Goal: Task Accomplishment & Management: Use online tool/utility

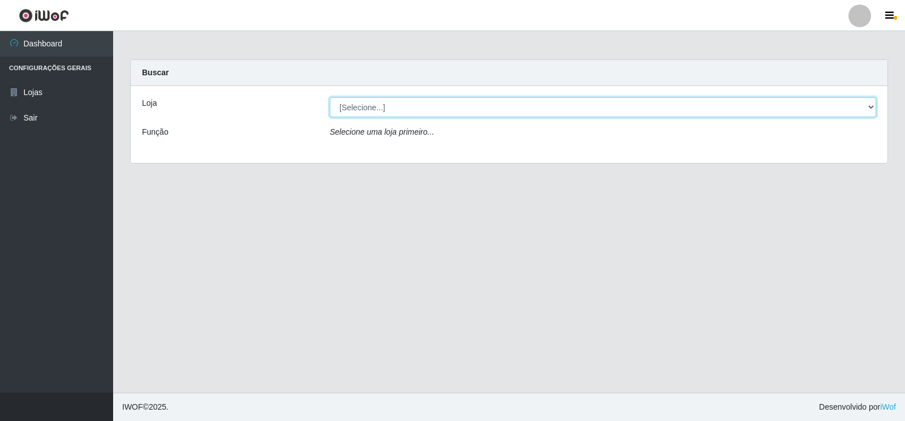
click at [868, 107] on select "[Selecione...] Atacado Vem - [STREET_ADDRESS]" at bounding box center [603, 107] width 546 height 20
select select "455"
click at [330, 97] on select "[Selecione...] Atacado Vem - [STREET_ADDRESS]" at bounding box center [603, 107] width 546 height 20
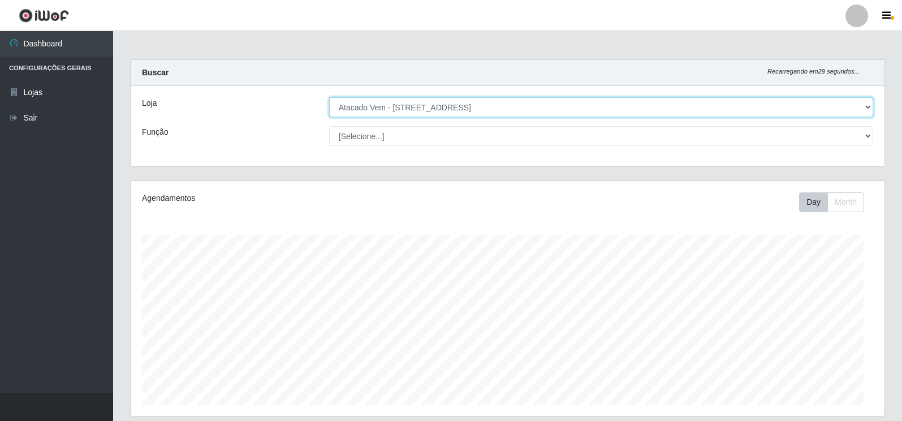
scroll to position [235, 754]
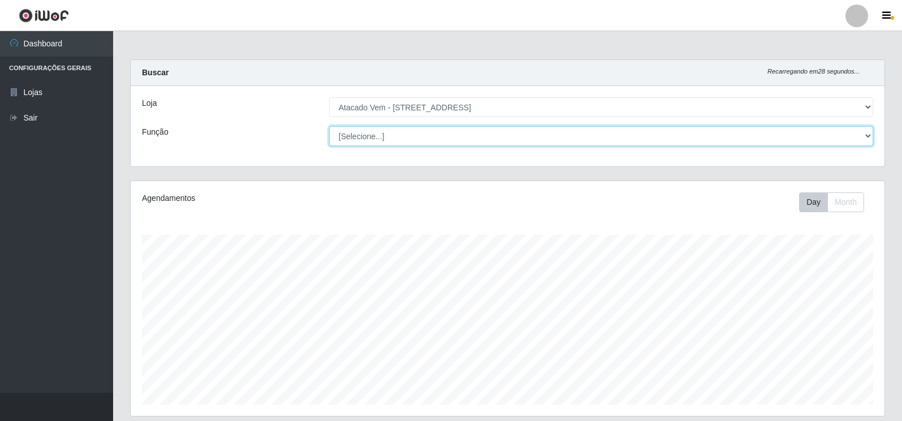
click at [867, 134] on select "[Selecione...] Carregador e Descarregador de Caminhão Carregador e Descarregado…" at bounding box center [601, 136] width 544 height 20
select select "82"
click at [329, 126] on select "[Selecione...] Carregador e Descarregador de Caminhão Carregador e Descarregado…" at bounding box center [601, 136] width 544 height 20
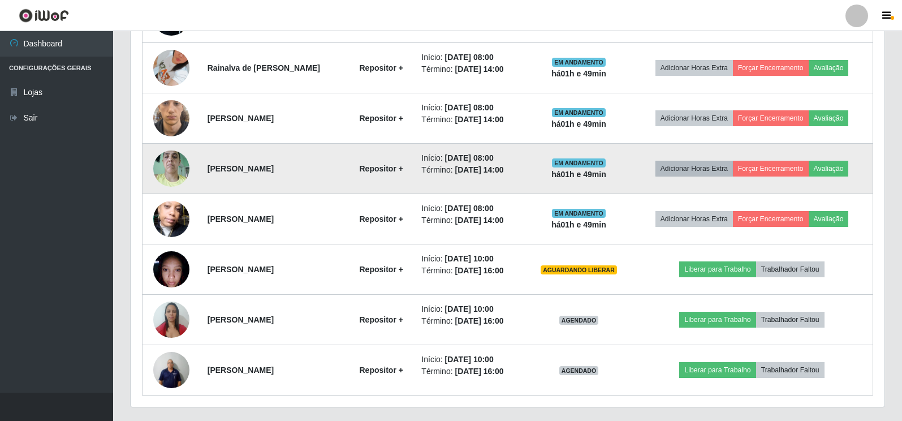
scroll to position [532, 0]
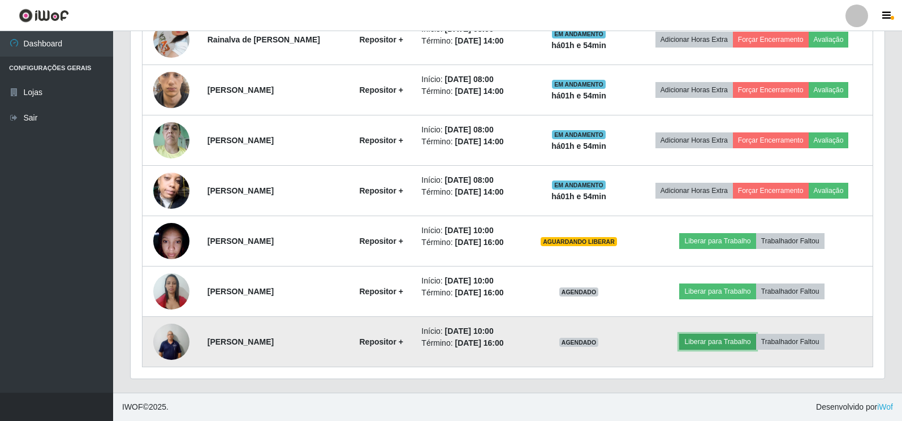
click at [711, 344] on button "Liberar para Trabalho" at bounding box center [717, 342] width 76 height 16
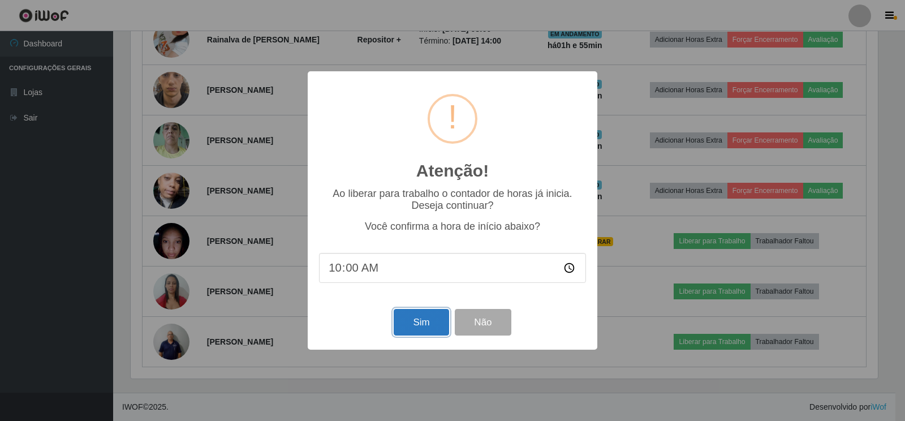
click at [420, 325] on button "Sim" at bounding box center [421, 322] width 55 height 27
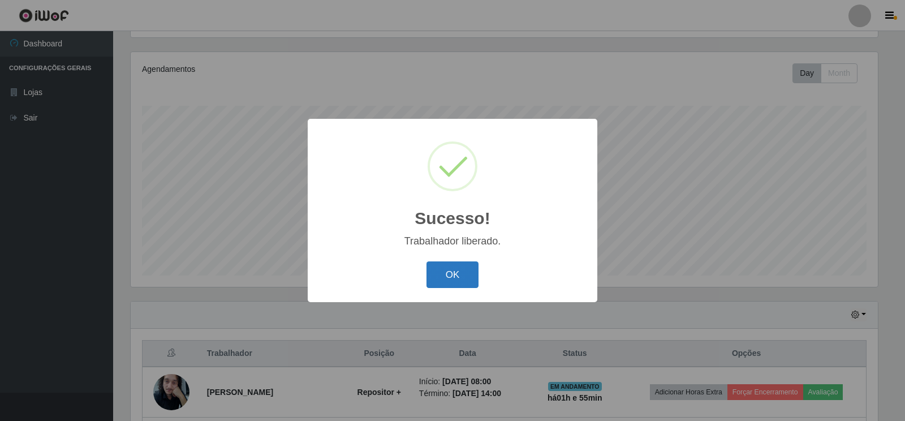
click at [450, 274] on button "OK" at bounding box center [452, 274] width 53 height 27
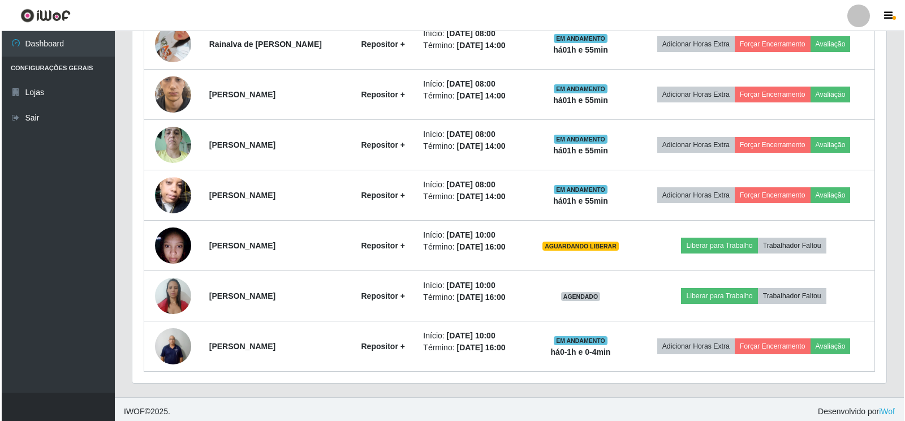
scroll to position [532, 0]
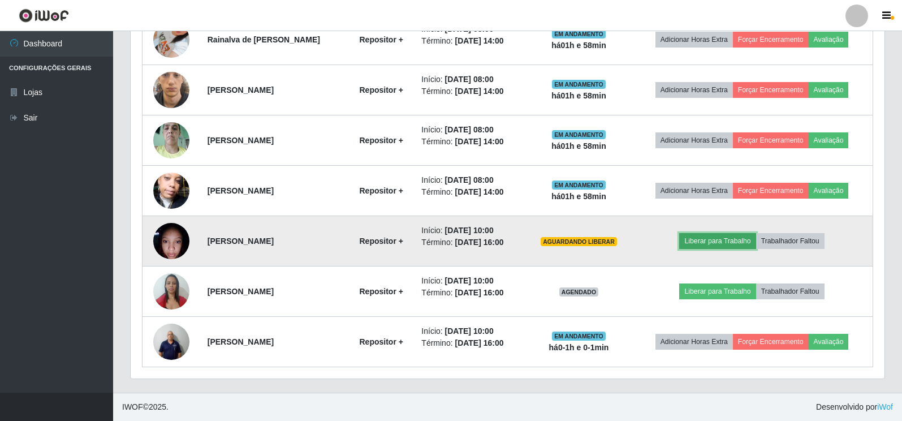
click at [718, 244] on button "Liberar para Trabalho" at bounding box center [717, 241] width 76 height 16
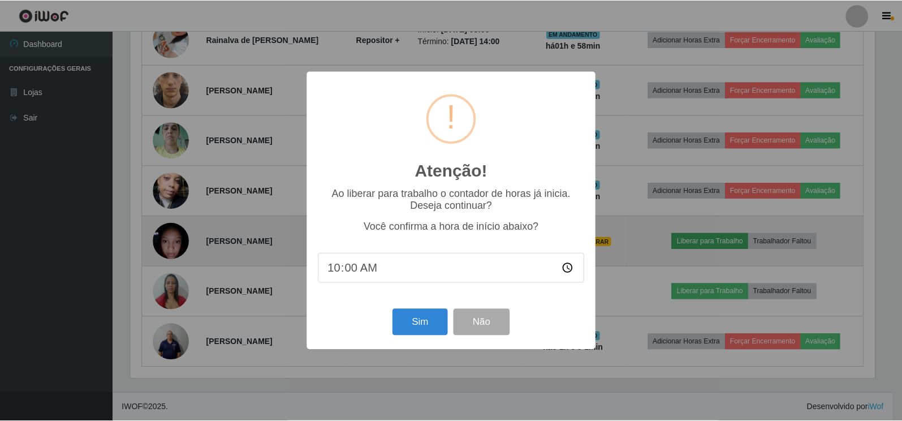
scroll to position [235, 747]
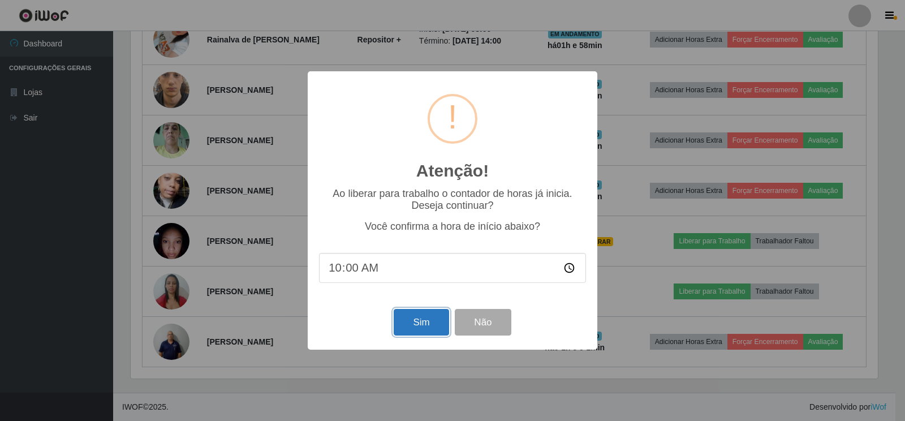
click at [429, 322] on button "Sim" at bounding box center [421, 322] width 55 height 27
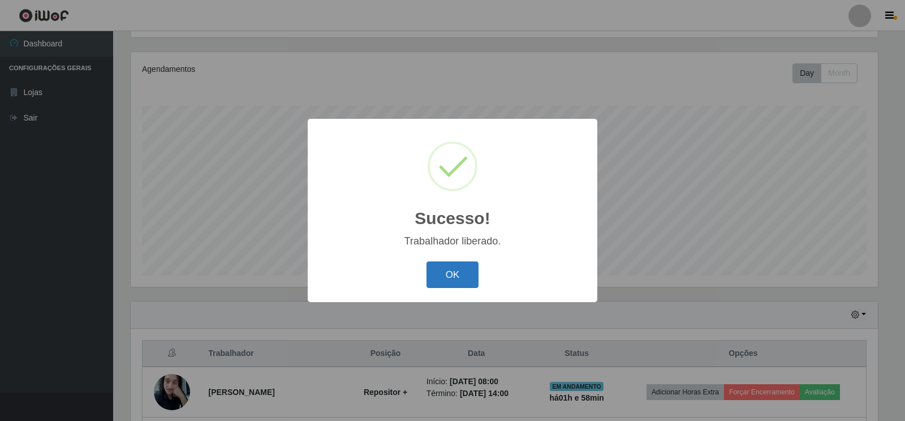
click at [448, 271] on button "OK" at bounding box center [452, 274] width 53 height 27
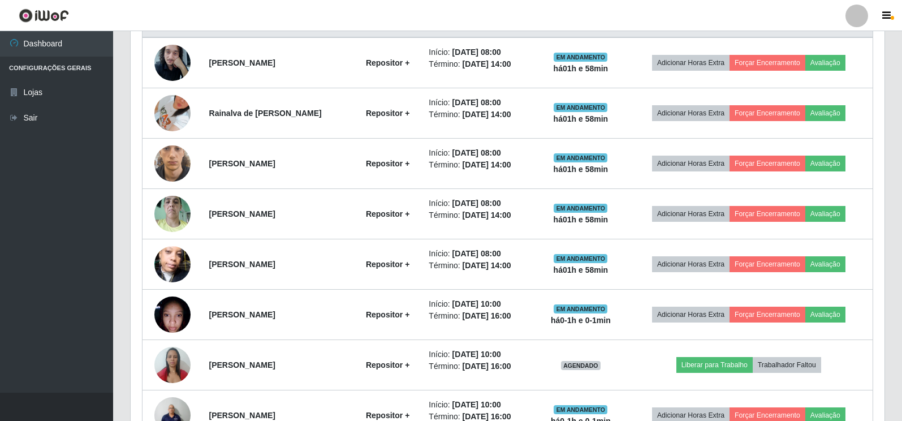
scroll to position [525, 0]
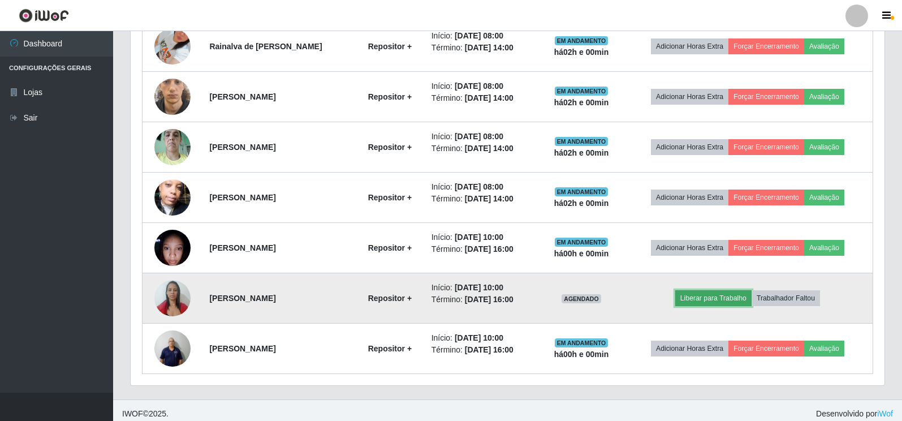
click at [726, 298] on button "Liberar para Trabalho" at bounding box center [713, 298] width 76 height 16
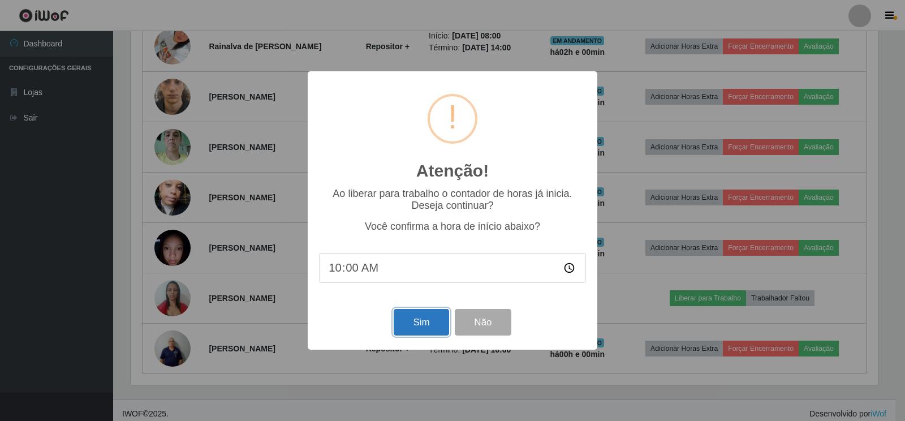
click at [407, 325] on button "Sim" at bounding box center [421, 322] width 55 height 27
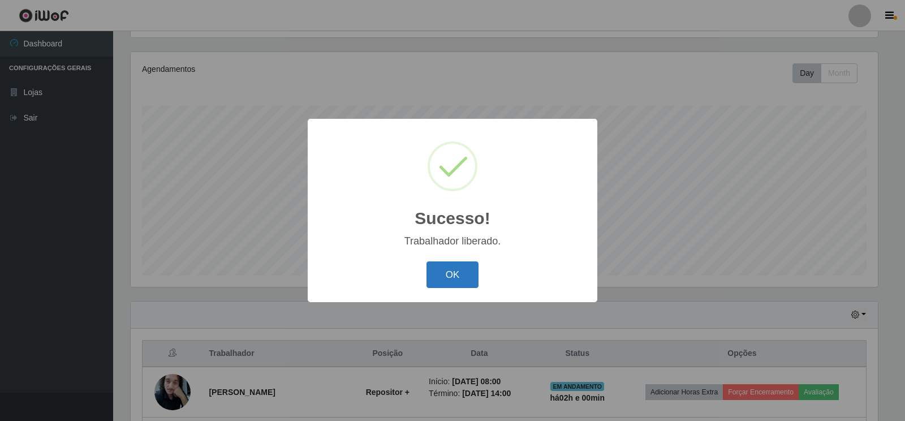
click at [452, 271] on button "OK" at bounding box center [452, 274] width 53 height 27
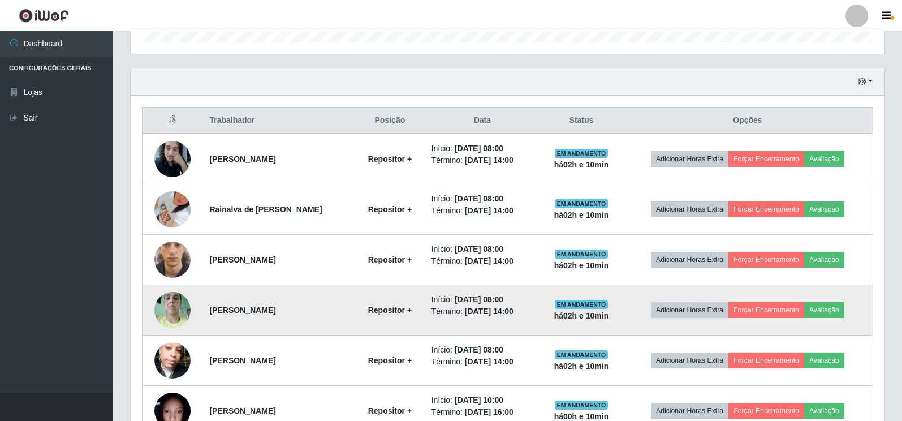
scroll to position [79, 0]
